Goal: Entertainment & Leisure: Consume media (video, audio)

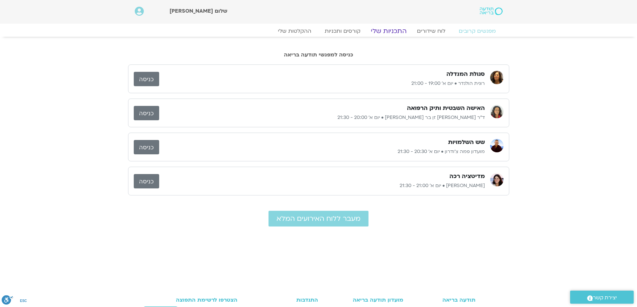
click at [395, 30] on link "התכניות שלי" at bounding box center [389, 31] width 52 height 8
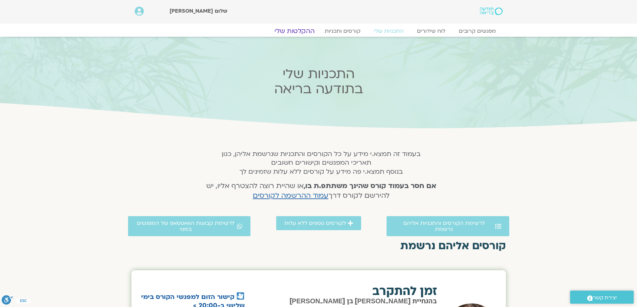
click at [295, 34] on link "ההקלטות שלי" at bounding box center [295, 31] width 56 height 8
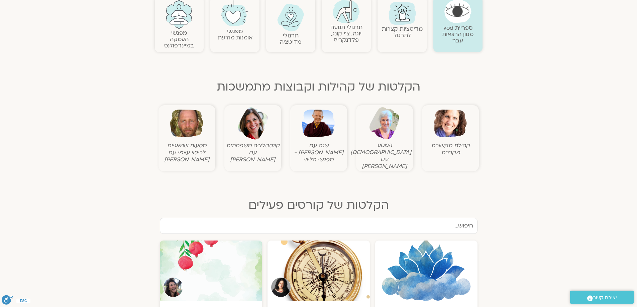
scroll to position [312, 0]
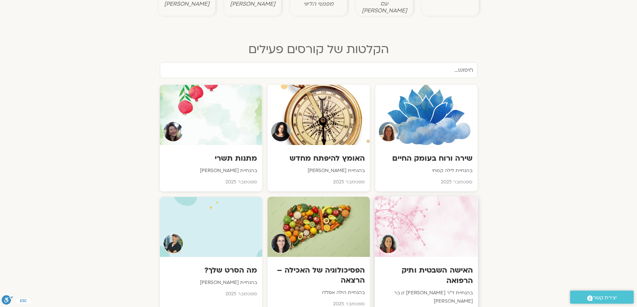
click at [457, 265] on h3 "האישה השבטית ותיק הרפואה" at bounding box center [426, 275] width 93 height 20
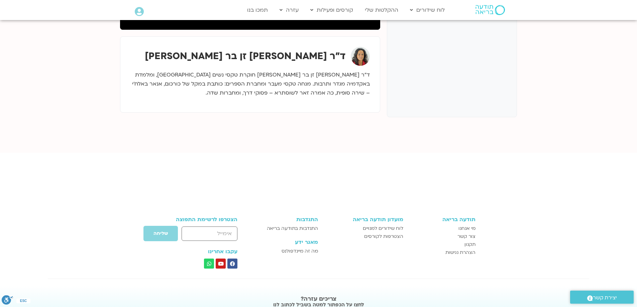
scroll to position [68, 0]
